Goal: Find specific page/section: Find specific page/section

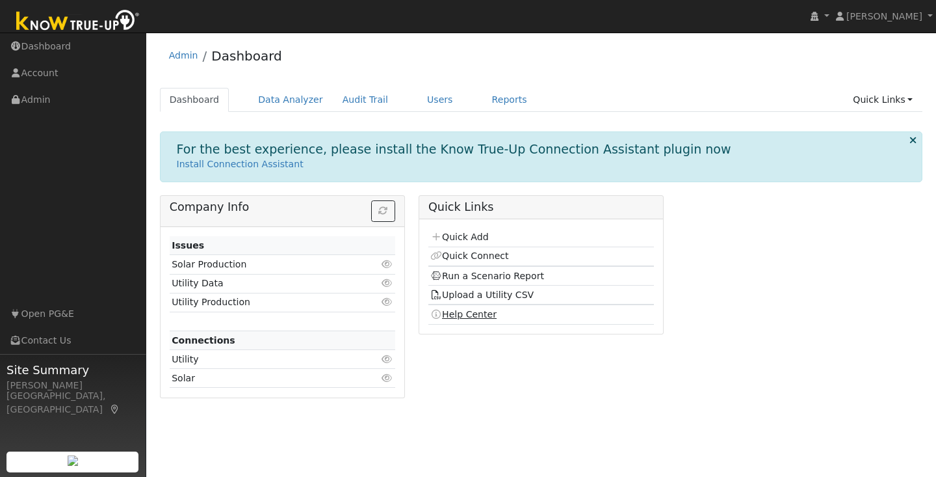
drag, startPoint x: 0, startPoint y: 0, endPoint x: 471, endPoint y: 317, distance: 567.9
click at [426, 98] on link "Users" at bounding box center [440, 100] width 46 height 24
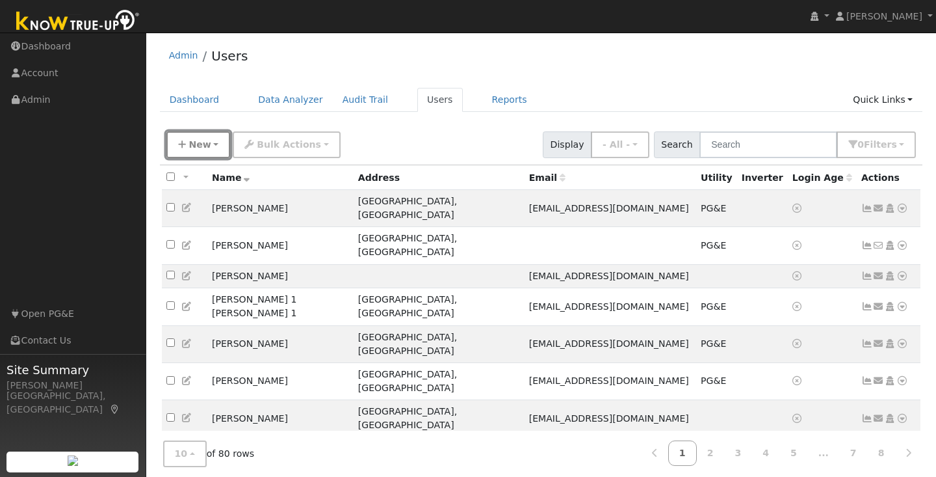
click at [218, 145] on button "New" at bounding box center [198, 144] width 64 height 27
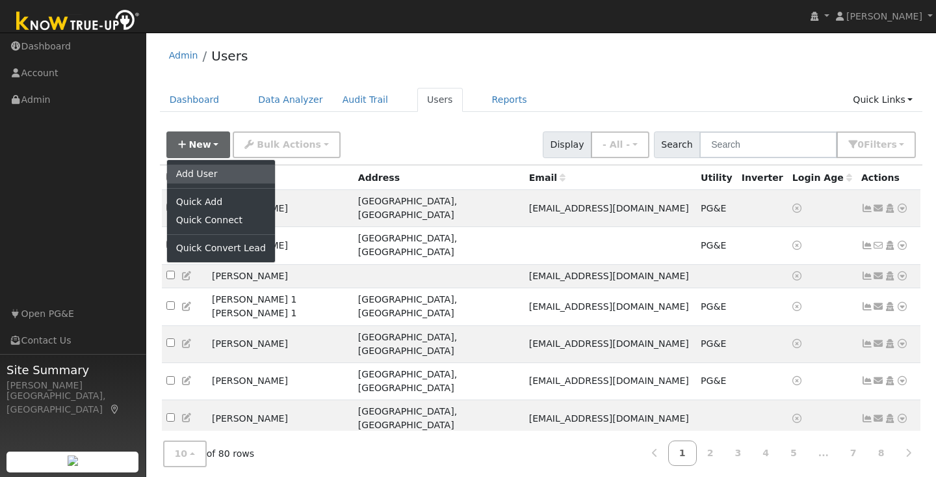
click at [211, 171] on link "Add User" at bounding box center [221, 173] width 108 height 18
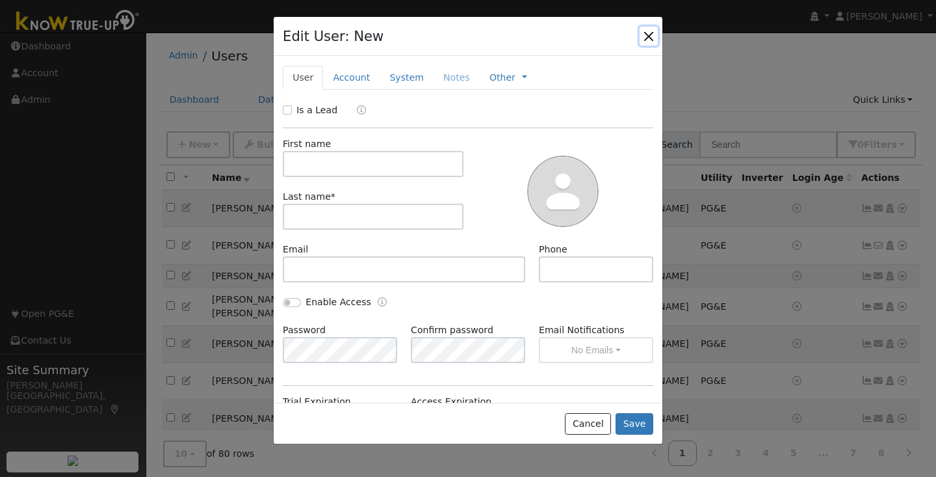
click at [651, 34] on button "button" at bounding box center [649, 36] width 18 height 18
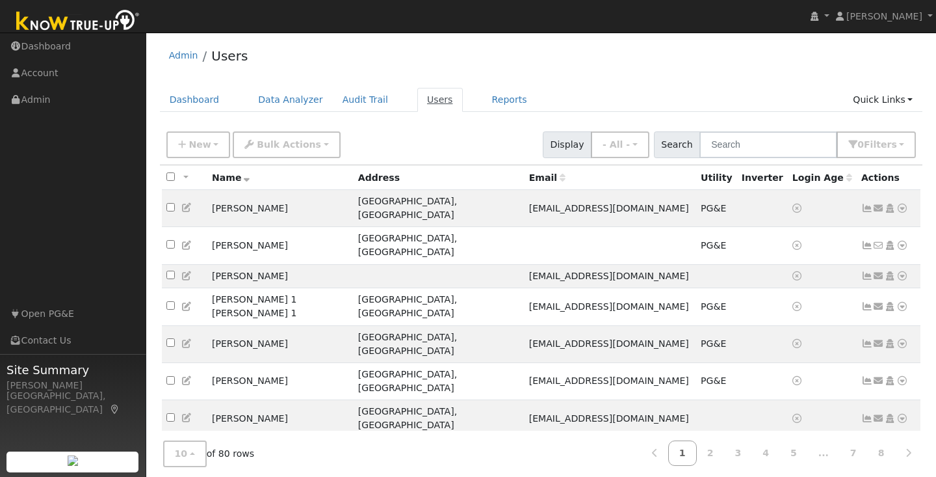
click at [425, 103] on link "Users" at bounding box center [440, 100] width 46 height 24
click at [743, 147] on input "text" at bounding box center [769, 144] width 138 height 27
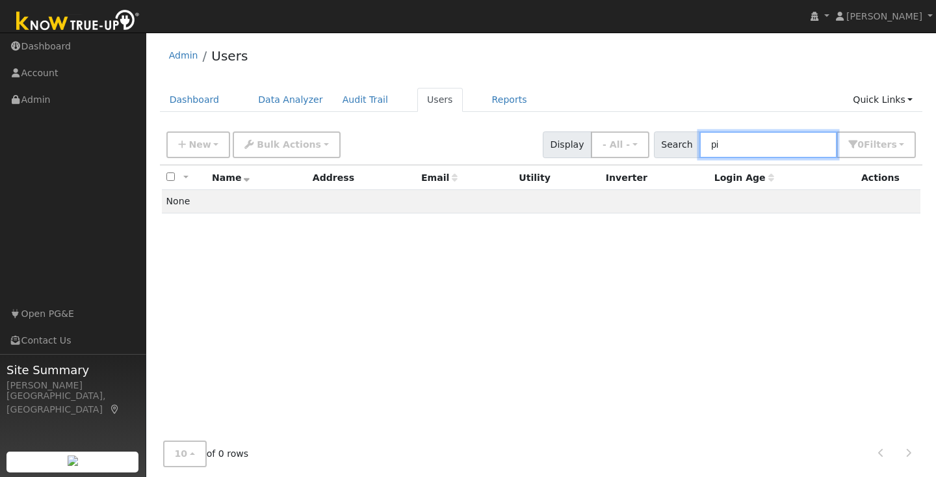
type input "p"
type input "M"
